Goal: Task Accomplishment & Management: Manage account settings

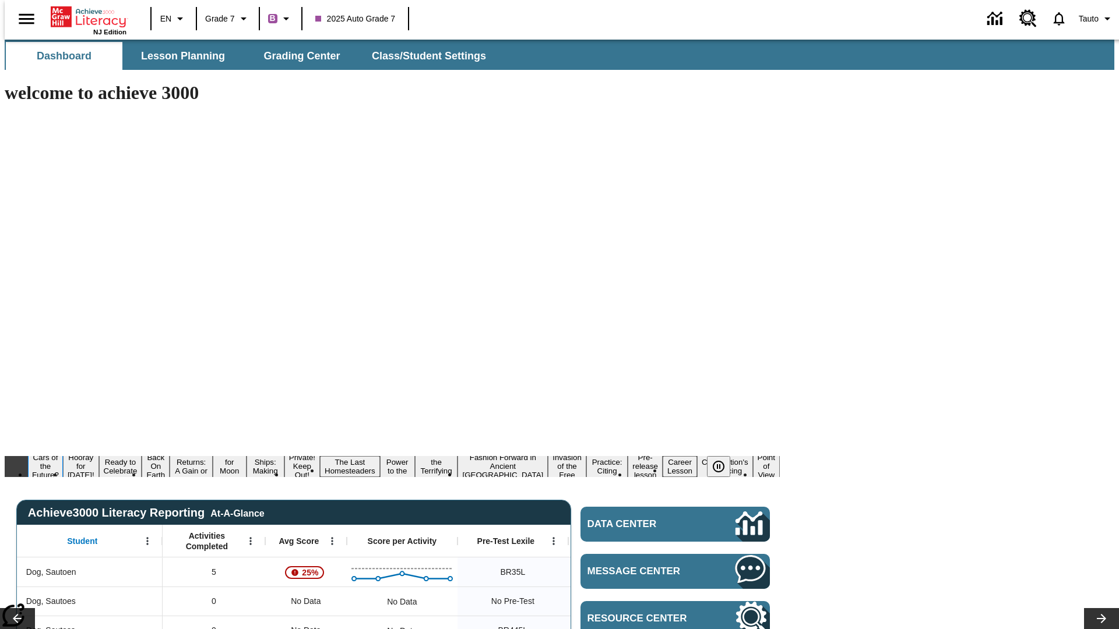
click at [63, 452] on button "Cars of the Future?" at bounding box center [45, 466] width 35 height 29
click at [723, 460] on icon "Pause" at bounding box center [718, 467] width 14 height 14
click at [1097, 614] on icon "Lesson carousel, Next" at bounding box center [1101, 618] width 9 height 9
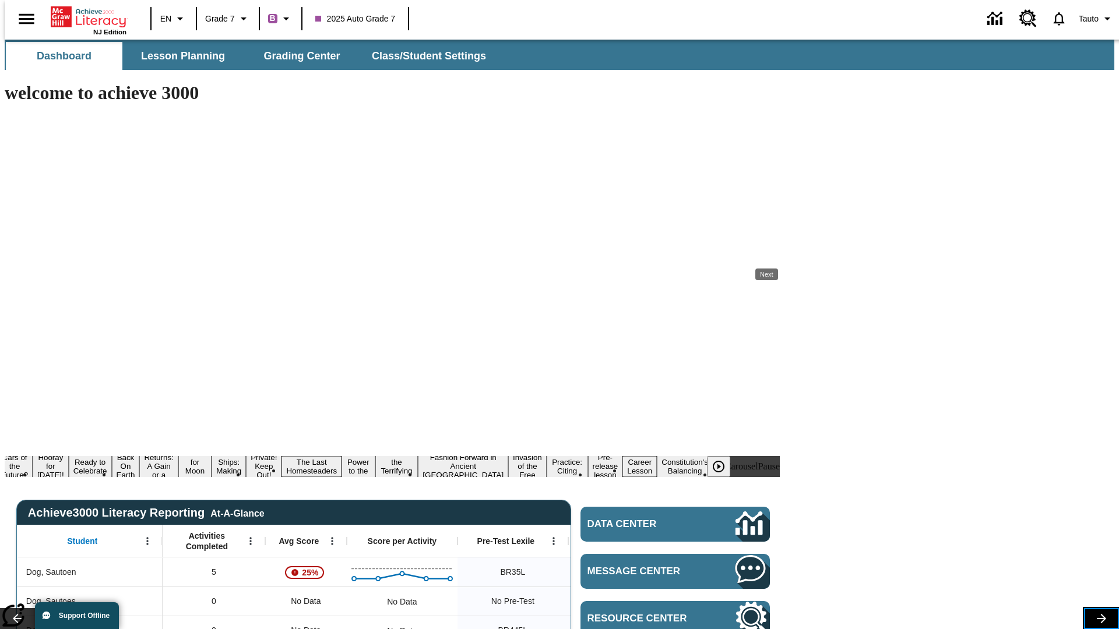
click at [1097, 614] on icon "Lesson carousel, Next" at bounding box center [1101, 618] width 9 height 9
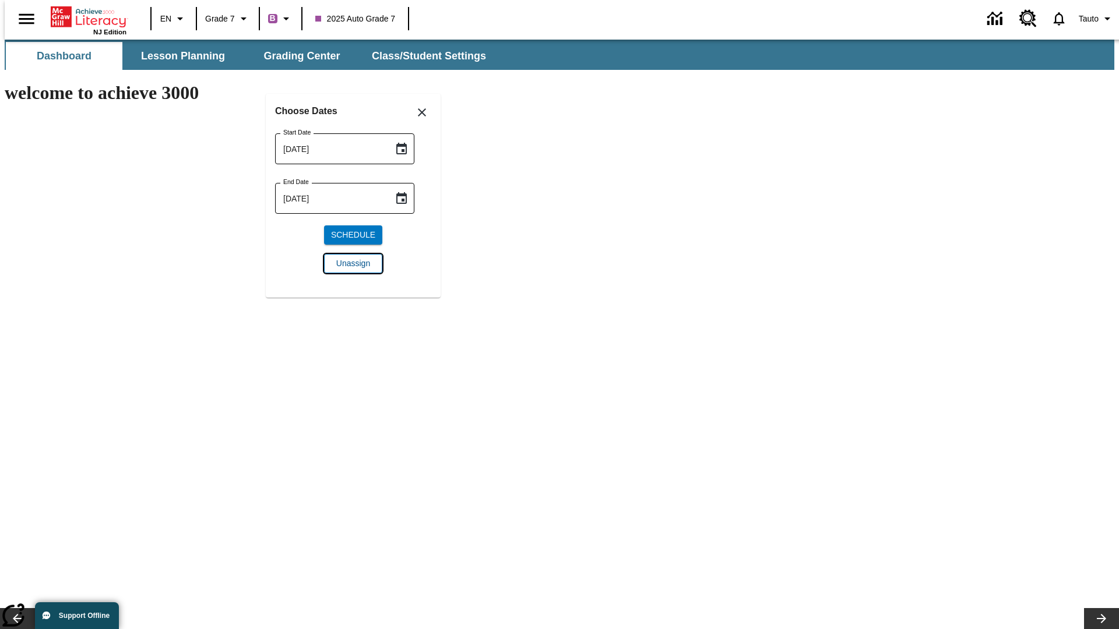
click at [353, 263] on span "Unassign" at bounding box center [353, 264] width 34 height 12
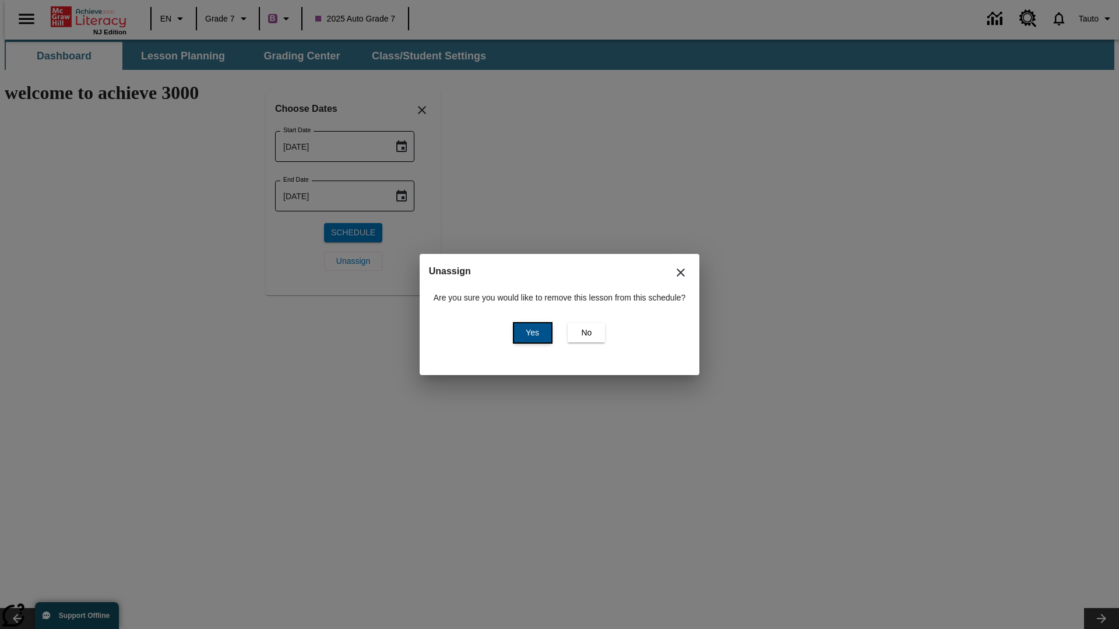
click at [530, 333] on span "Yes" at bounding box center [532, 333] width 13 height 12
